Goal: Task Accomplishment & Management: Use online tool/utility

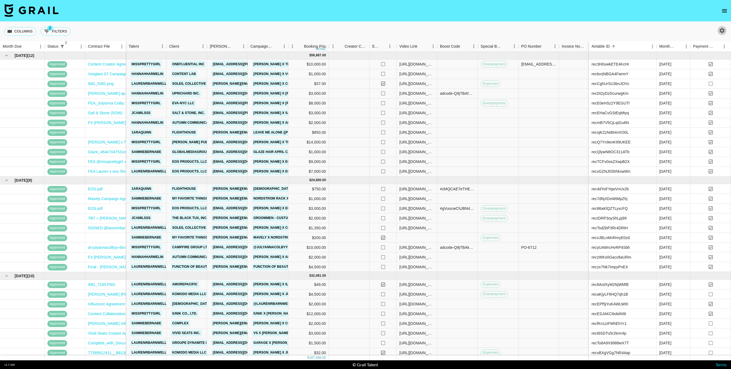
click at [721, 32] on icon "button" at bounding box center [721, 30] width 5 height 5
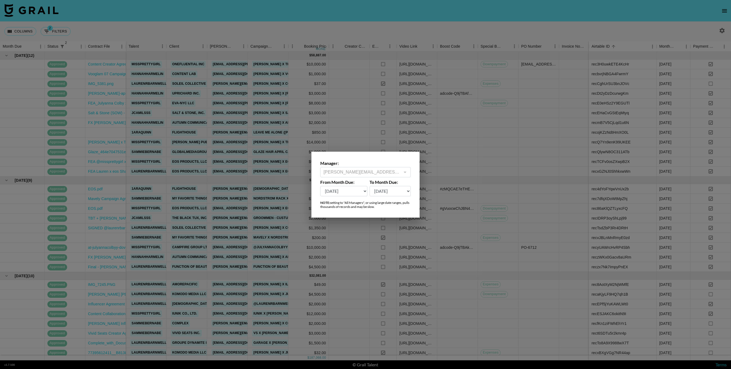
click at [355, 191] on select "[DATE] [DATE] '[DATE] May '[DATE] Mar '[DATE] Jan '[DATE] Nov '[DATE] Sep '[DAT…" at bounding box center [343, 191] width 47 height 10
select select "[DATE]"
click at [320, 186] on select "[DATE] [DATE] '[DATE] May '[DATE] Mar '[DATE] Jan '[DATE] Nov '[DATE] Sep '[DAT…" at bounding box center [343, 191] width 47 height 10
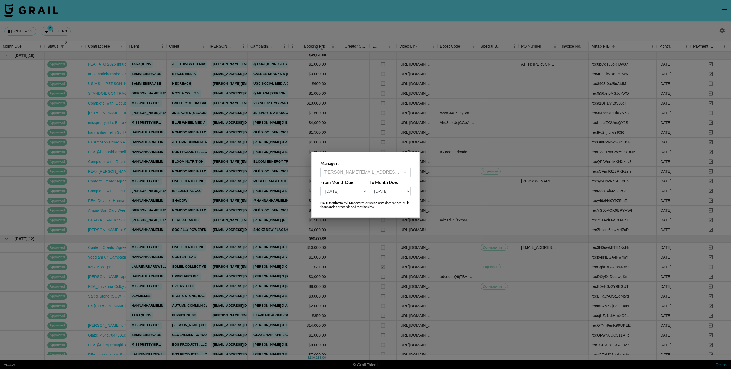
click at [209, 94] on div at bounding box center [365, 184] width 731 height 369
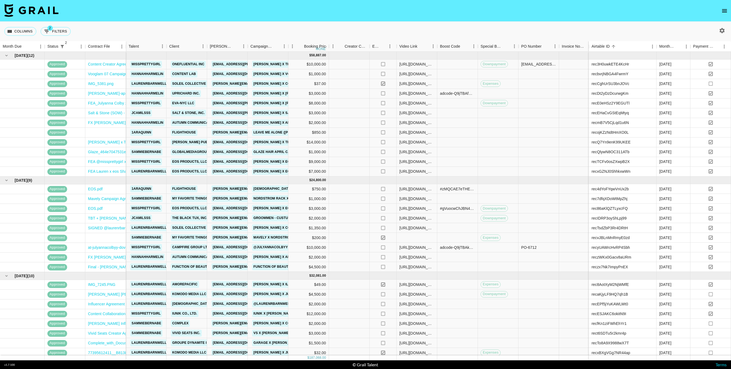
click at [727, 33] on div at bounding box center [721, 30] width 20 height 9
click at [724, 30] on icon "button" at bounding box center [722, 30] width 6 height 6
select select "[DATE]"
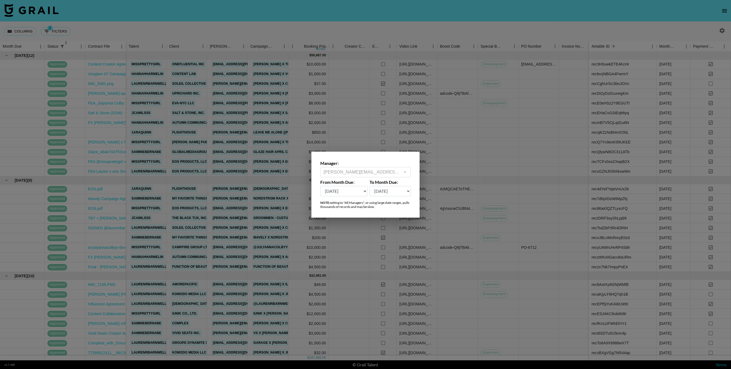
click at [357, 189] on select "[DATE] [DATE] '[DATE] May '[DATE] Mar '[DATE] Jan '[DATE] Nov '[DATE] Sep '[DAT…" at bounding box center [343, 191] width 47 height 10
click at [408, 107] on div at bounding box center [365, 184] width 731 height 369
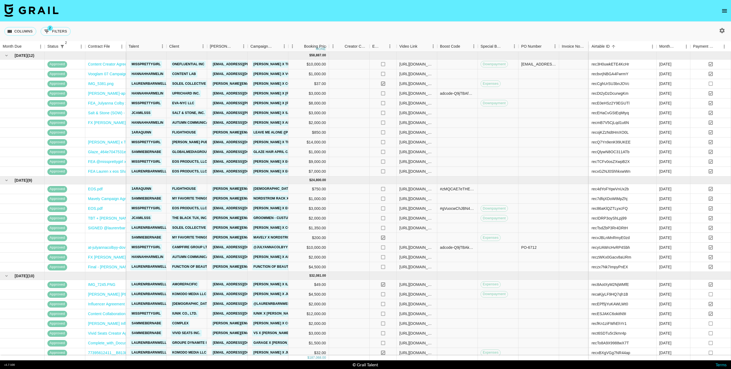
click at [725, 31] on icon "button" at bounding box center [722, 30] width 6 height 6
select select "[DATE]"
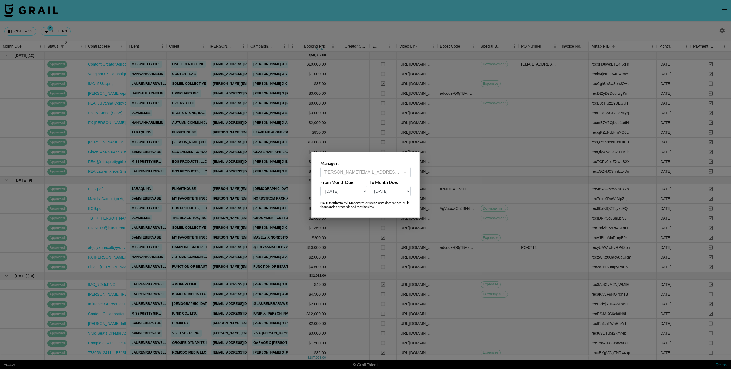
click at [392, 125] on div at bounding box center [365, 184] width 731 height 369
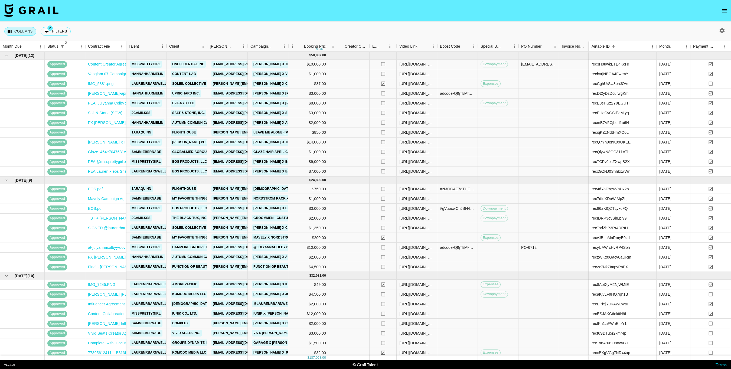
click at [26, 30] on button "Columns" at bounding box center [20, 31] width 32 height 9
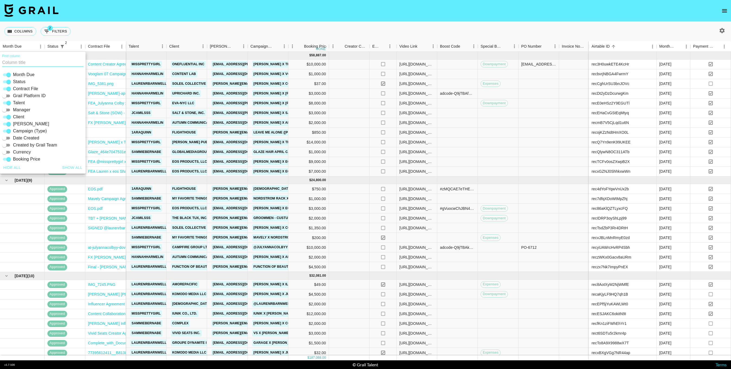
click at [106, 29] on div "Columns 2 Filters + Booking" at bounding box center [365, 31] width 731 height 19
